Goal: Transaction & Acquisition: Purchase product/service

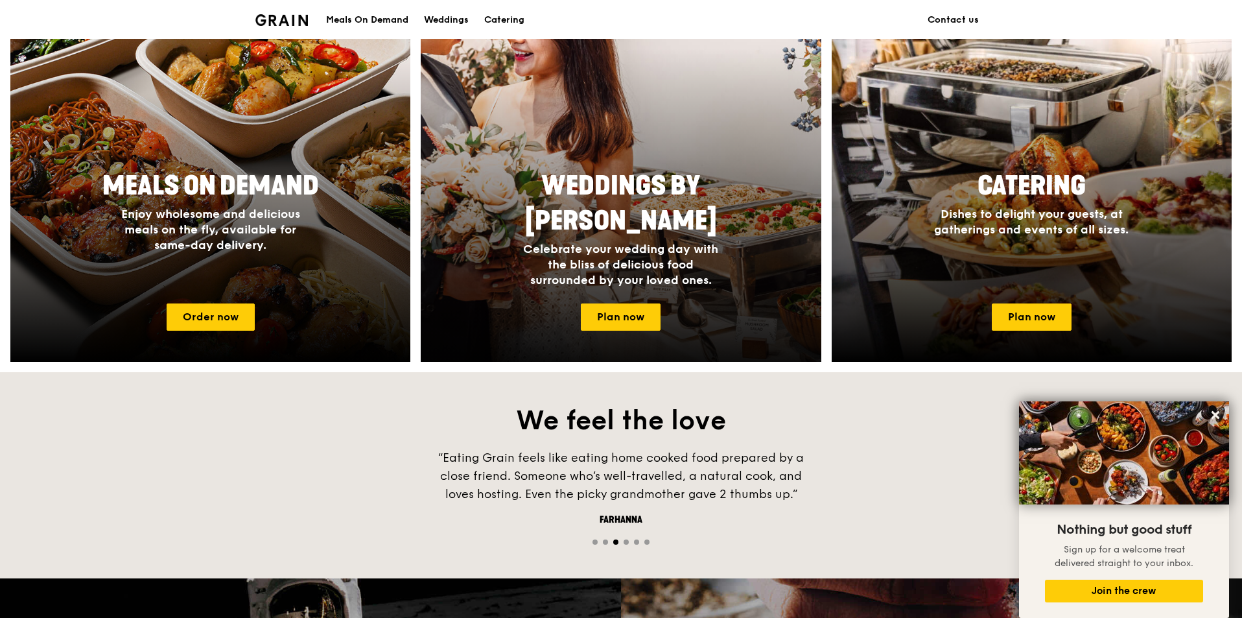
scroll to position [518, 0]
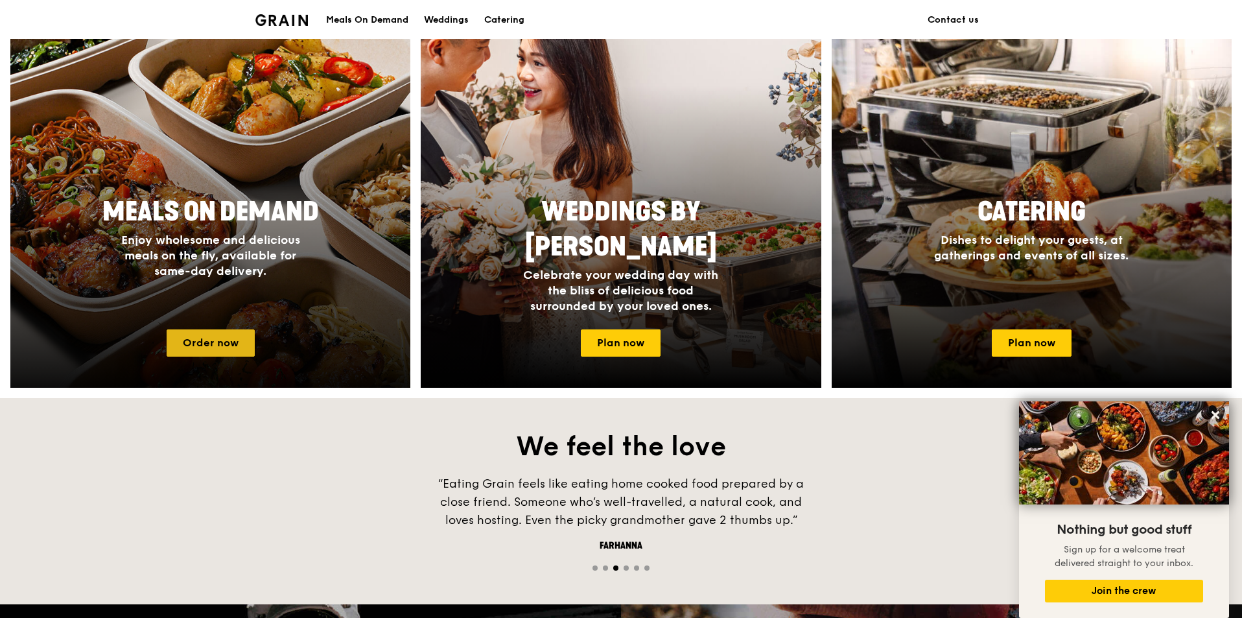
click at [193, 349] on link "Order now" at bounding box center [211, 342] width 88 height 27
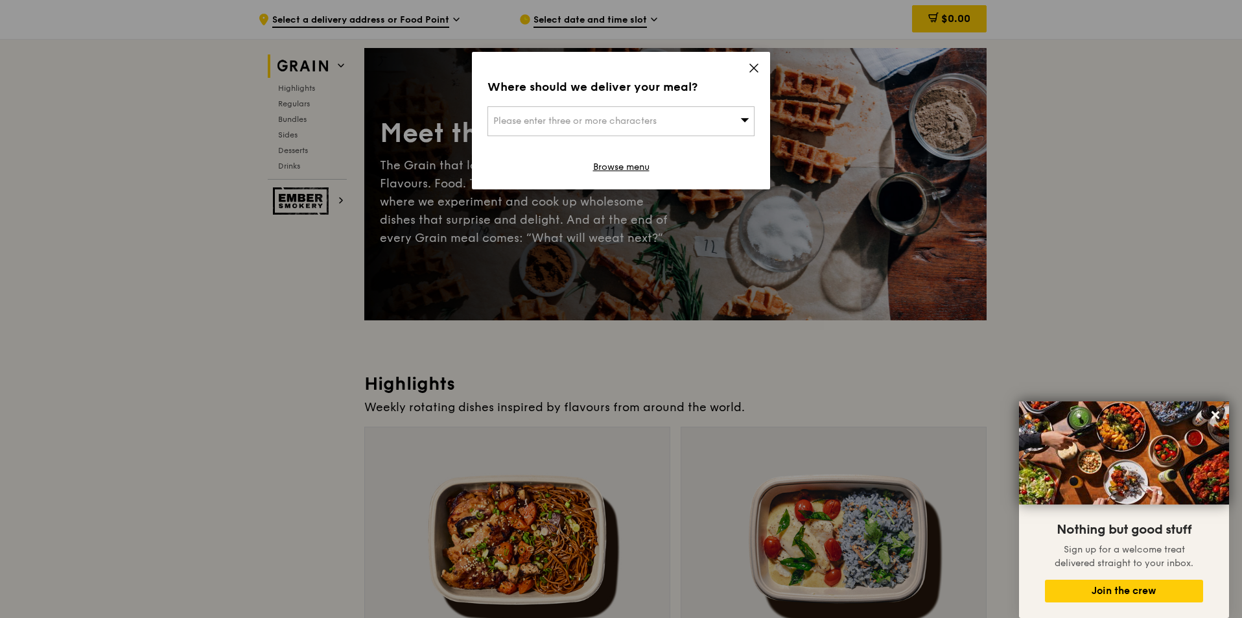
scroll to position [259, 0]
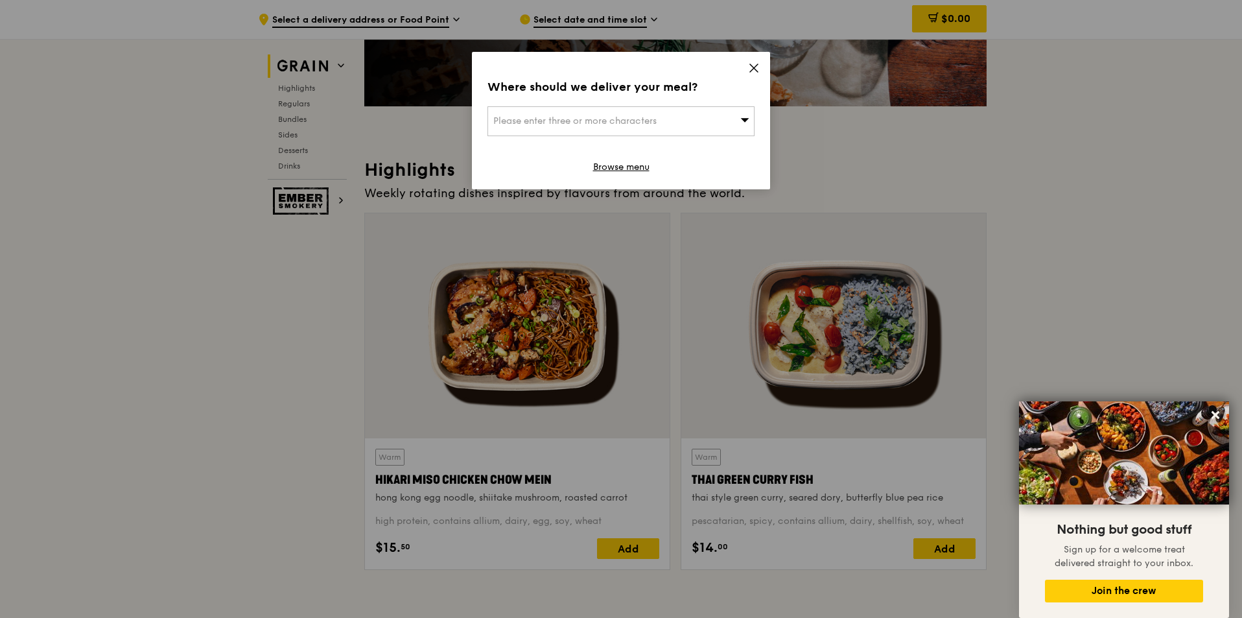
click at [759, 71] on div "Where should we deliver your meal? Please enter three or more characters Browse…" at bounding box center [621, 120] width 298 height 137
click at [754, 71] on icon at bounding box center [754, 68] width 12 height 12
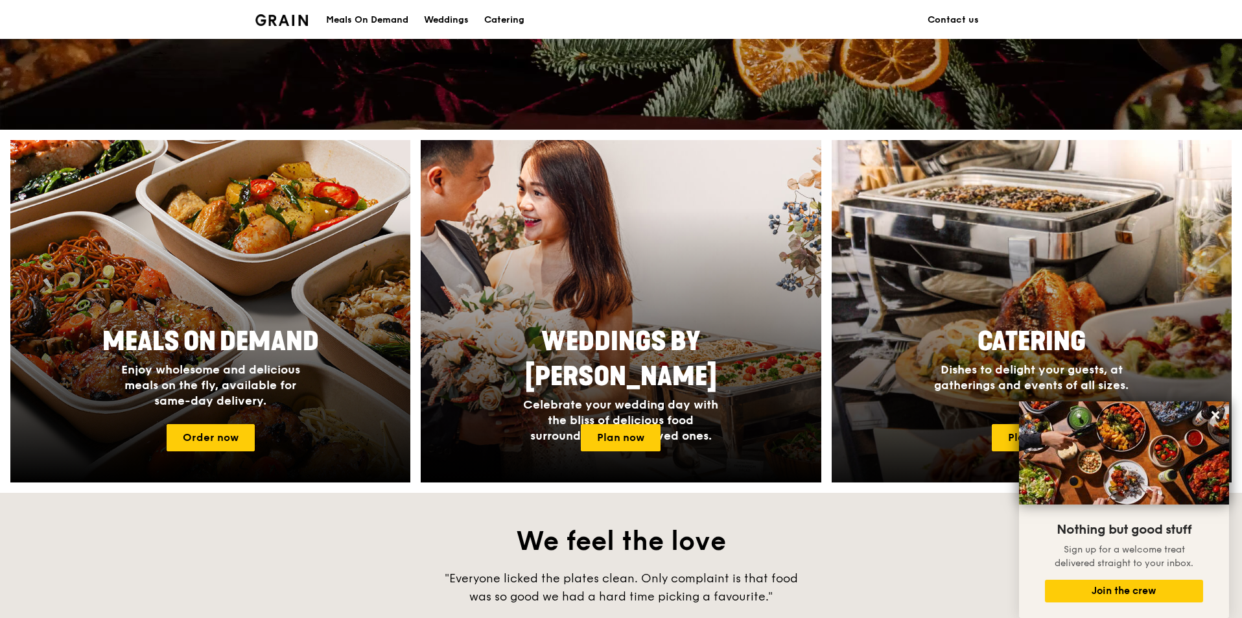
scroll to position [518, 0]
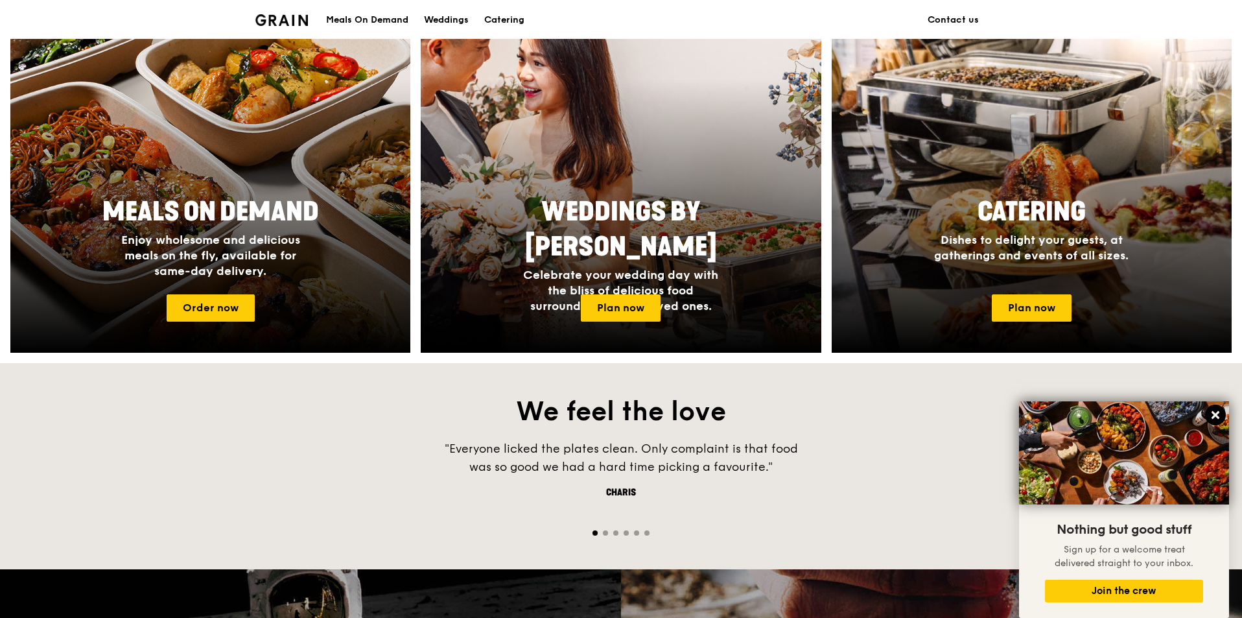
click at [1218, 411] on icon at bounding box center [1215, 415] width 8 height 8
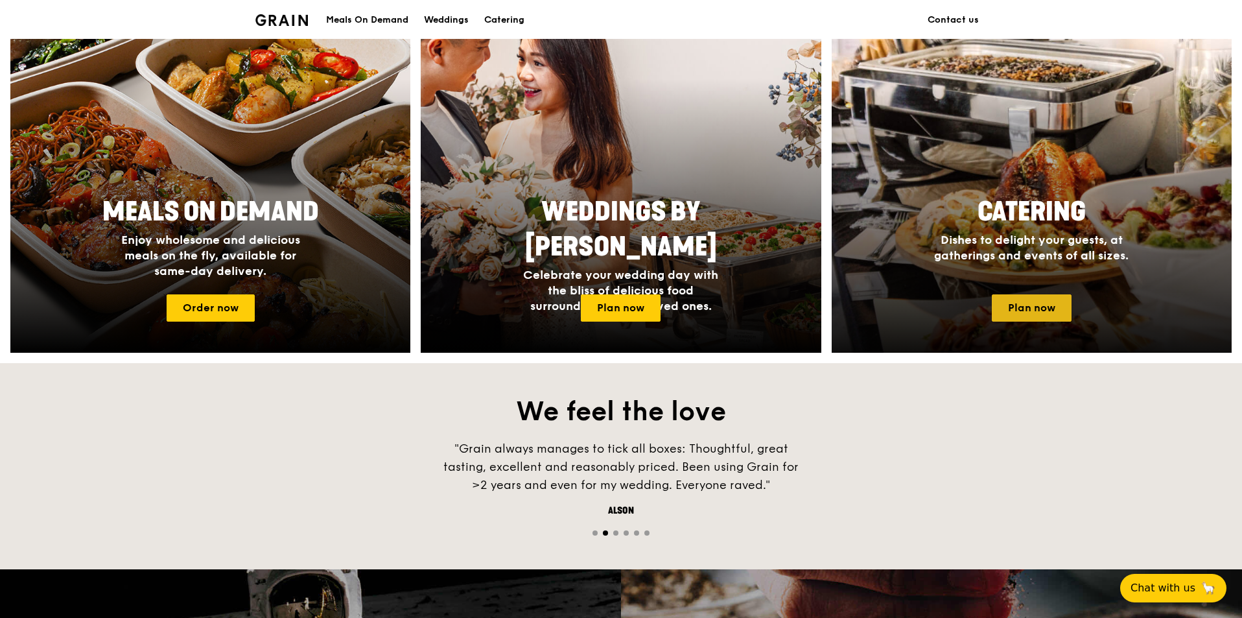
click at [1059, 316] on link "Plan now" at bounding box center [1031, 307] width 80 height 27
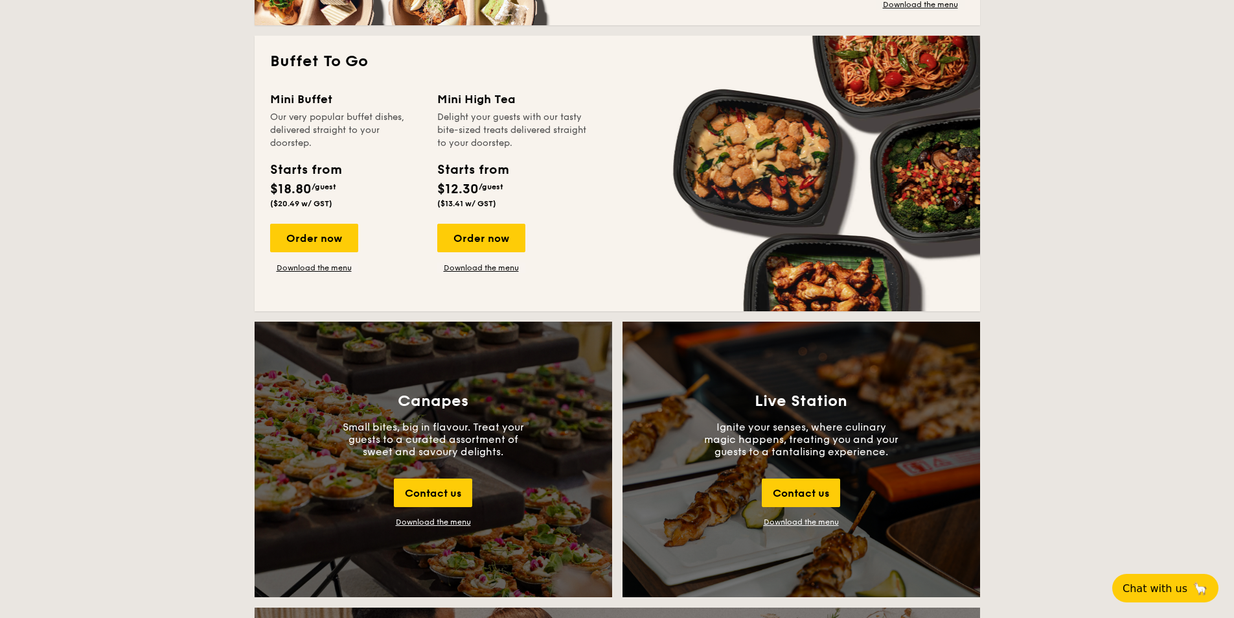
scroll to position [1102, 0]
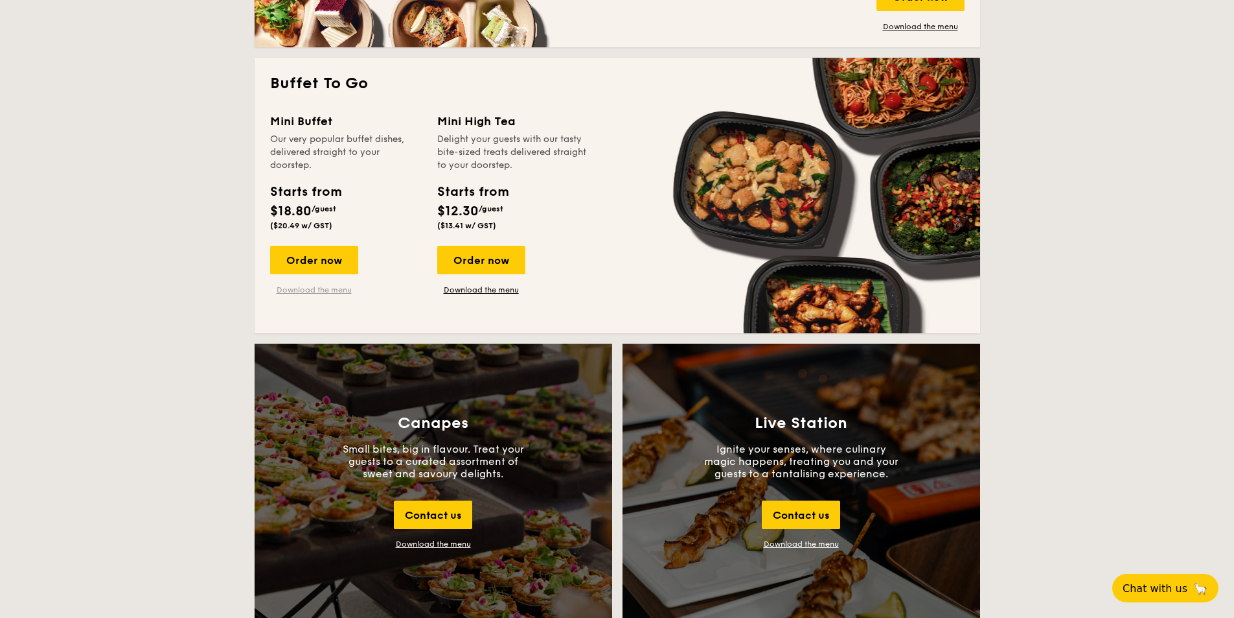
click at [327, 288] on link "Download the menu" at bounding box center [314, 289] width 88 height 10
